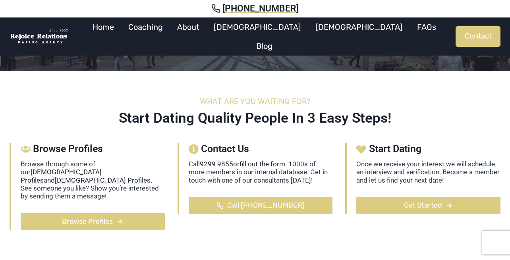
scroll to position [105, 0]
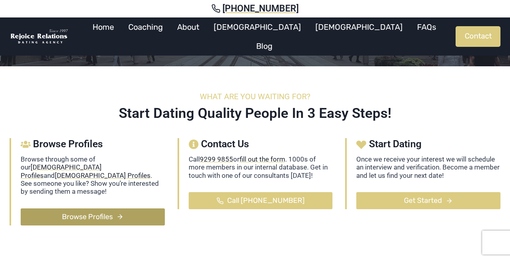
click at [99, 211] on span "Browse Profiles" at bounding box center [87, 217] width 51 height 12
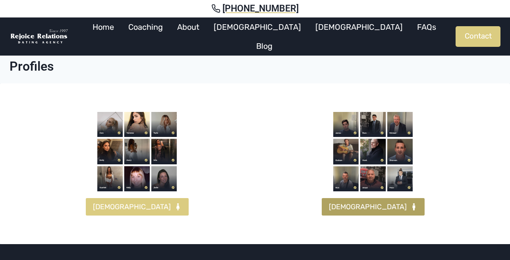
click at [372, 207] on span "[DEMOGRAPHIC_DATA]" at bounding box center [368, 207] width 78 height 12
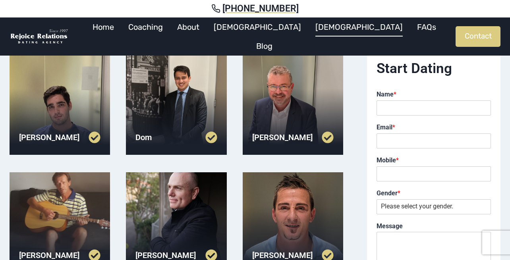
scroll to position [68, 0]
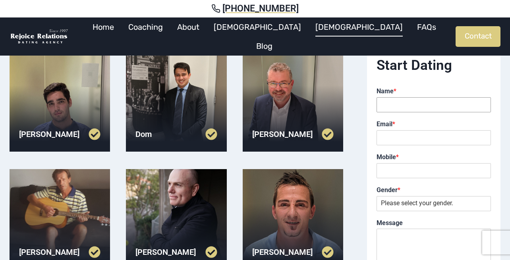
click at [406, 104] on input "Name *" at bounding box center [434, 104] width 114 height 15
type input "Emily"
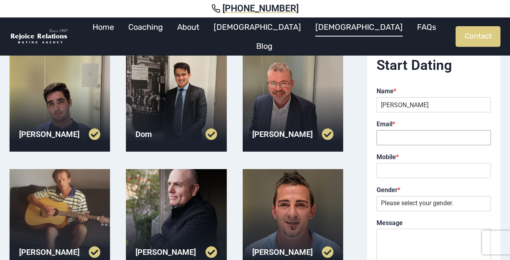
click at [421, 139] on input "Email *" at bounding box center [434, 137] width 114 height 15
paste input "[EMAIL_ADDRESS][DOMAIN_NAME]"
type input "[EMAIL_ADDRESS][DOMAIN_NAME]"
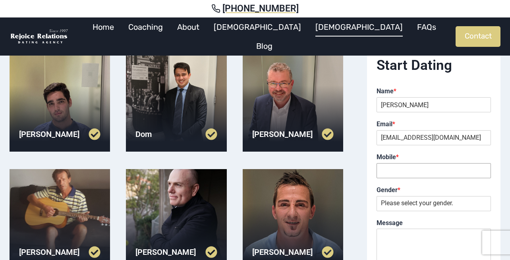
click at [415, 172] on input "Mobile *" at bounding box center [434, 170] width 114 height 15
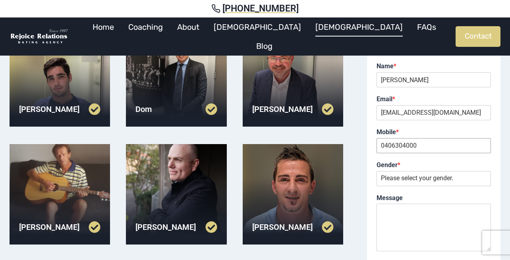
scroll to position [112, 0]
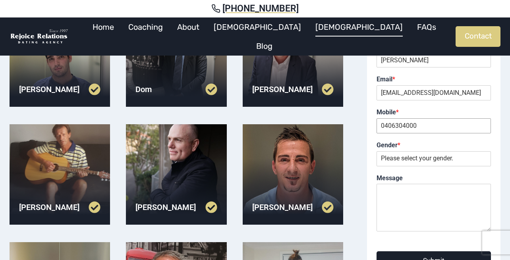
type input "0406304000"
click at [415, 158] on select "Please select your gender. Male Female" at bounding box center [434, 158] width 114 height 15
select select "Female"
click at [427, 191] on textarea "Message" at bounding box center [434, 208] width 114 height 48
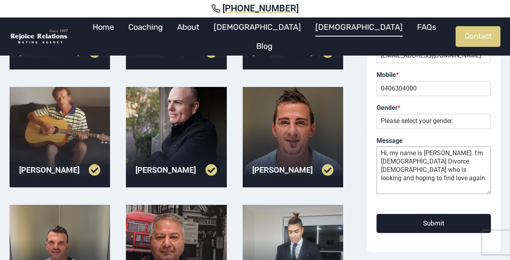
scroll to position [170, 0]
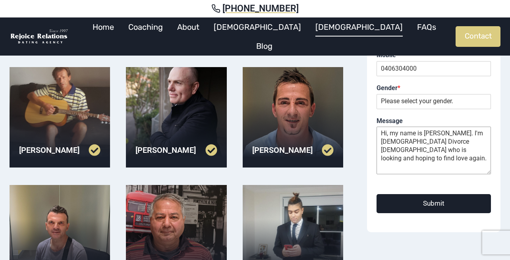
type textarea "Hi, my name is Emily. I'm 38 years old Divorce lady who is looking and hoping t…"
click at [439, 205] on button "Submit" at bounding box center [434, 203] width 114 height 19
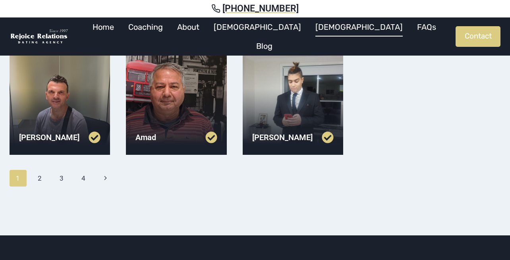
scroll to position [301, 0]
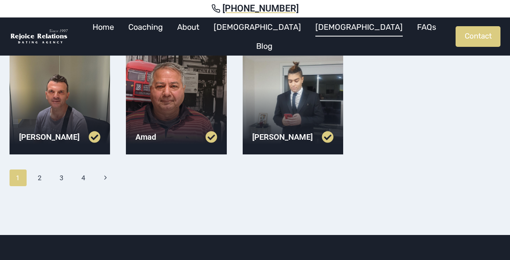
click at [154, 137] on link at bounding box center [155, 137] width 41 height 12
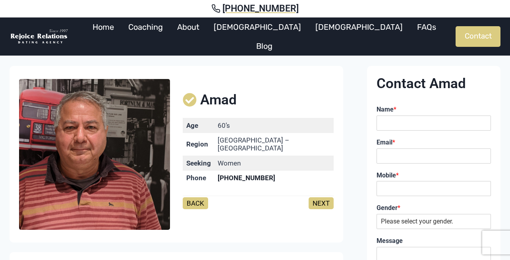
scroll to position [14, 0]
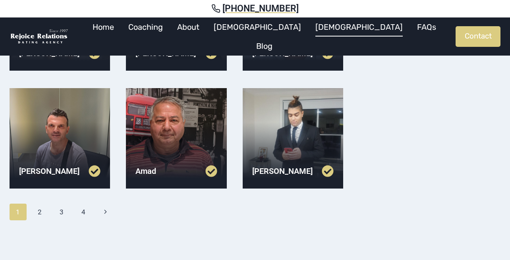
scroll to position [273, 0]
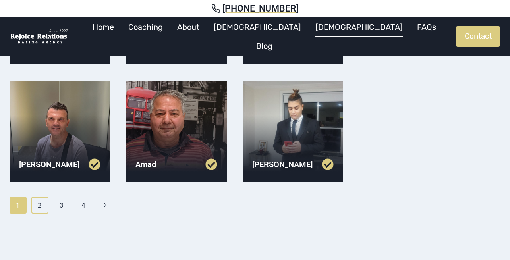
click at [40, 203] on link "2" at bounding box center [39, 205] width 17 height 17
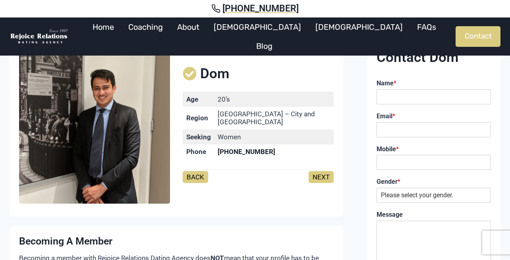
scroll to position [39, 0]
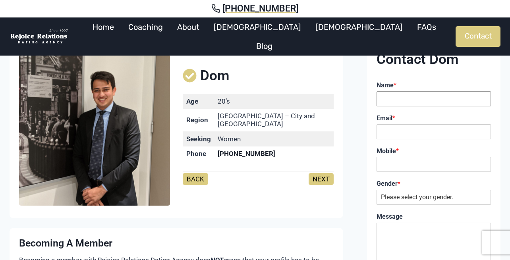
click at [427, 97] on input "Name *" at bounding box center [434, 98] width 114 height 15
type input "[PERSON_NAME]"
click at [409, 135] on input "Email *" at bounding box center [434, 131] width 114 height 15
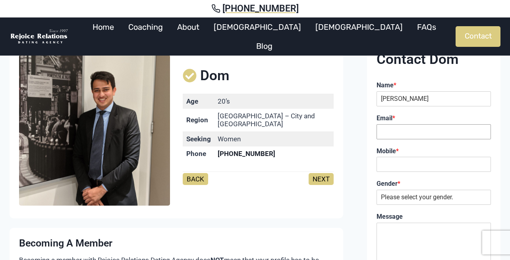
type input "[EMAIL_ADDRESS][DOMAIN_NAME]"
click at [413, 163] on input "Mobile *" at bounding box center [434, 164] width 114 height 15
type input "0406304000"
click at [425, 195] on select "Please select your gender. Male Female" at bounding box center [434, 197] width 114 height 15
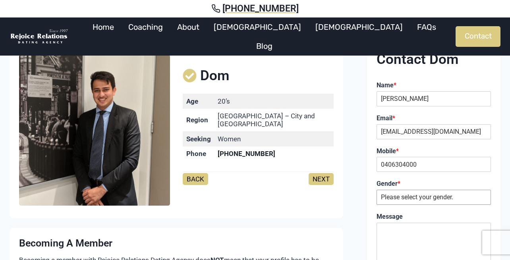
select select "Female"
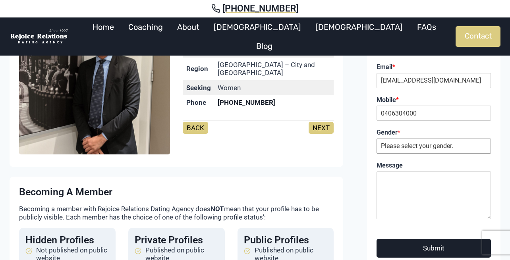
scroll to position [104, 0]
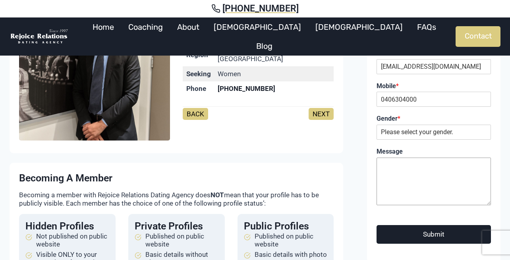
click at [398, 167] on textarea "Message" at bounding box center [434, 182] width 114 height 48
paste textarea "Hi, my name is Emily I’m interested in getting to know you better feel free to …"
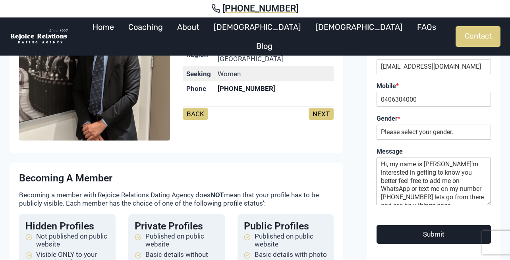
type textarea "Hi, my name is Emily I’m interested in getting to know you better feel free to …"
click at [435, 237] on button "Submit" at bounding box center [434, 234] width 114 height 19
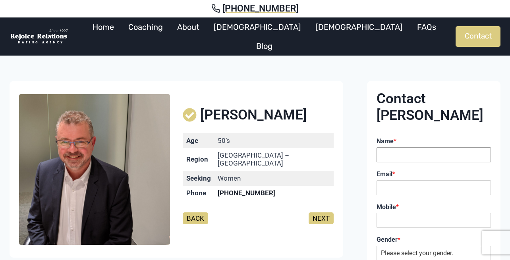
click at [396, 147] on input "Name *" at bounding box center [434, 154] width 114 height 15
type input "Emily"
click at [395, 180] on input "Email *" at bounding box center [434, 187] width 114 height 15
type input "ymegan669@gmail.com"
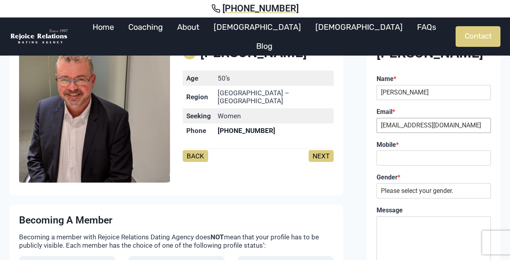
scroll to position [65, 0]
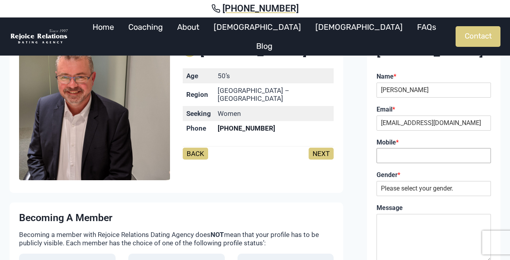
click at [399, 148] on input "Mobile *" at bounding box center [434, 155] width 114 height 15
type input "0406304000"
click at [430, 181] on select "Please select your gender. Male Female" at bounding box center [434, 188] width 114 height 15
select select "Female"
click at [397, 214] on textarea "Message" at bounding box center [434, 238] width 114 height 48
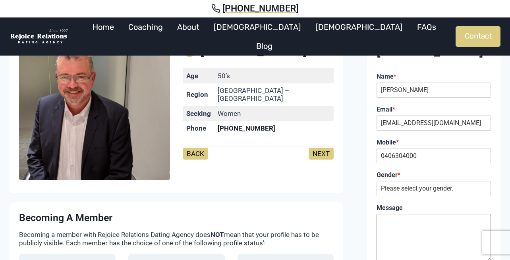
paste textarea "Hi, my name is Emily I’m interested in getting to know you better feel free to …"
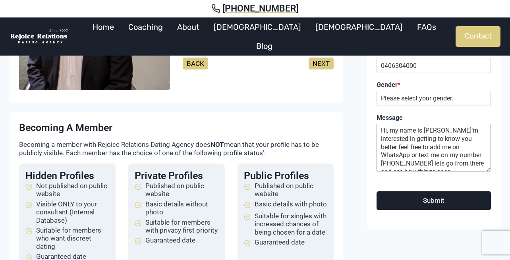
scroll to position [160, 0]
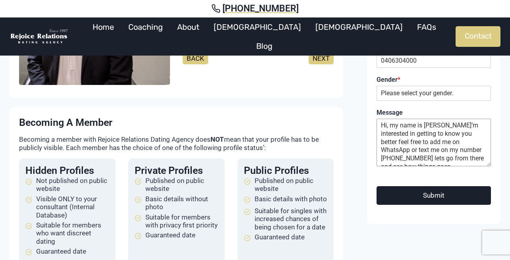
type textarea "Hi, my name is Emily I’m interested in getting to know you better feel free to …"
click at [437, 186] on button "Submit" at bounding box center [434, 195] width 114 height 19
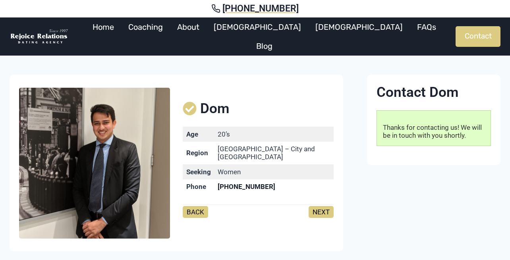
scroll to position [10, 0]
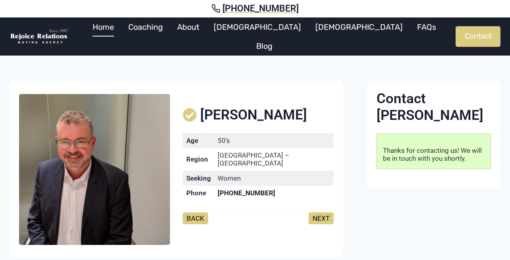
click at [121, 33] on link "Home" at bounding box center [103, 26] width 36 height 19
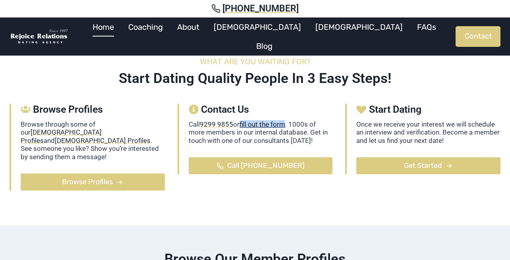
scroll to position [231, 0]
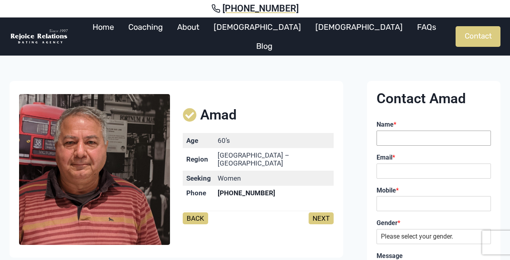
click at [404, 134] on input "Name *" at bounding box center [434, 138] width 114 height 15
type input "Emily"
click at [427, 177] on input "Email *" at bounding box center [434, 171] width 114 height 15
type input "ymegan669@gmail.com"
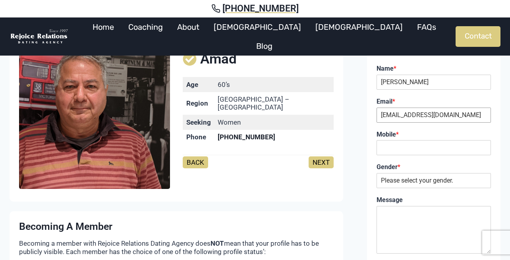
scroll to position [67, 0]
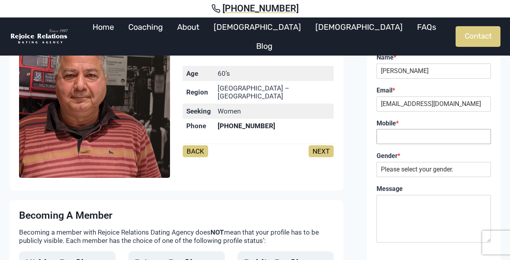
click at [397, 137] on input "Mobile *" at bounding box center [434, 136] width 114 height 15
type input "0406304000"
click at [419, 169] on select "Please select your gender. Male Female" at bounding box center [434, 169] width 114 height 15
select select "Female"
click at [400, 198] on textarea "Message" at bounding box center [434, 219] width 114 height 48
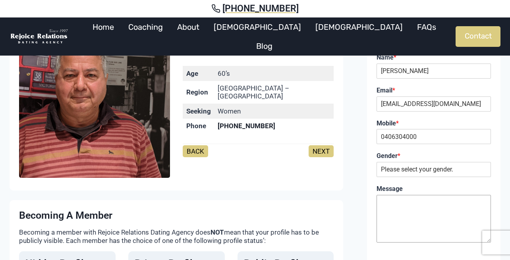
paste textarea "Hi, my name is Emily I’m interested in getting to know you better feel free to …"
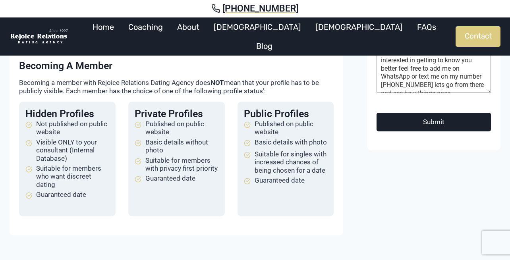
scroll to position [239, 0]
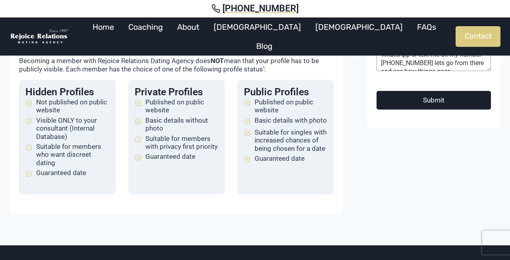
type textarea "Hi, my name is Emily I’m interested in getting to know you better feel free to …"
click at [437, 100] on button "Submit" at bounding box center [434, 100] width 114 height 19
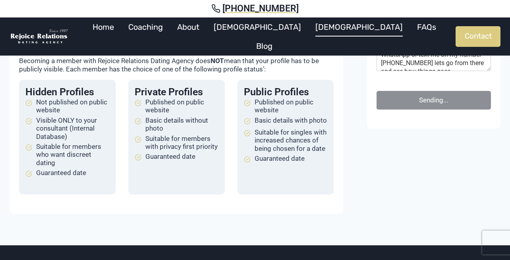
scroll to position [225, 0]
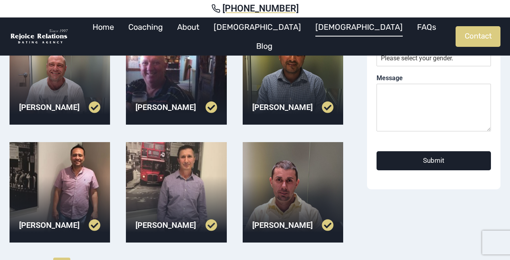
scroll to position [213, 0]
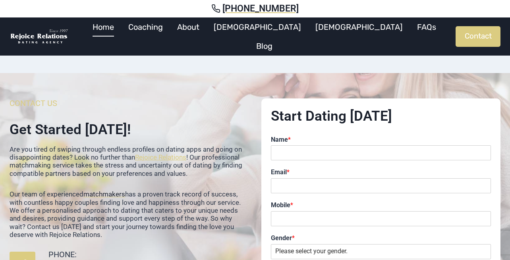
scroll to position [1850, 0]
